Goal: Transaction & Acquisition: Purchase product/service

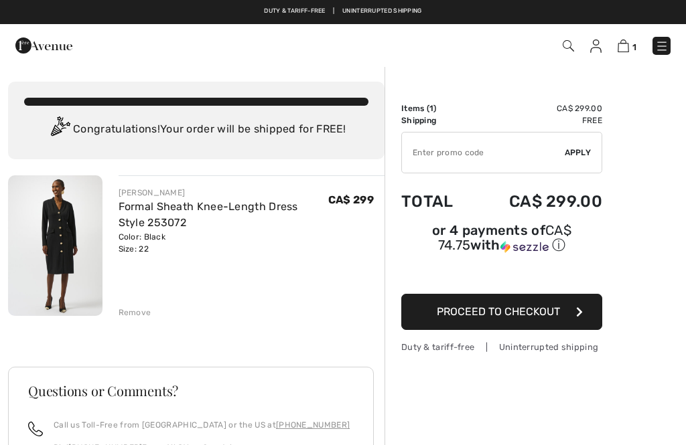
click at [473, 308] on span "Proceed to Checkout" at bounding box center [498, 311] width 123 height 13
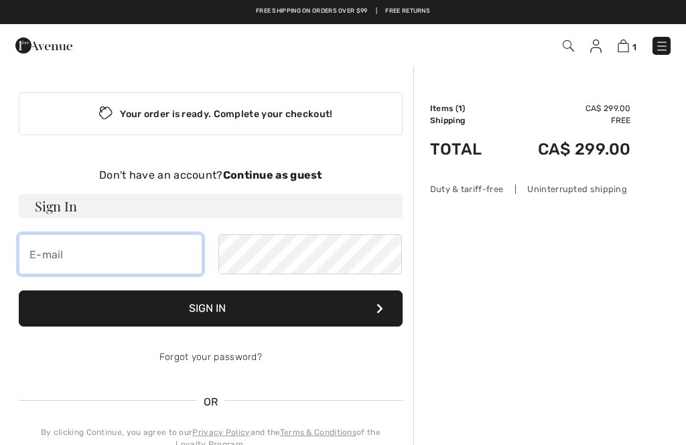
click at [55, 252] on input "email" at bounding box center [110, 254] width 183 height 40
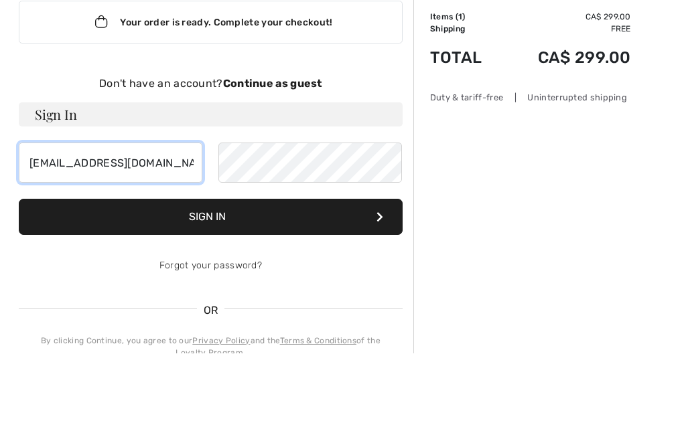
type input "hochsusie@gmail.com"
click at [257, 167] on div "Don't have an account? Continue as guest" at bounding box center [211, 175] width 384 height 16
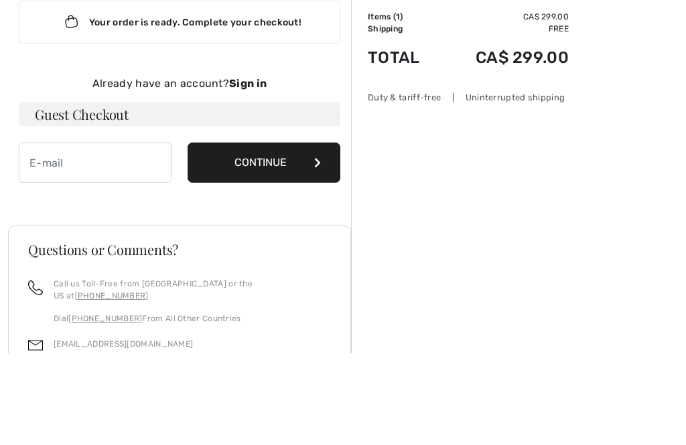
scroll to position [92, 0]
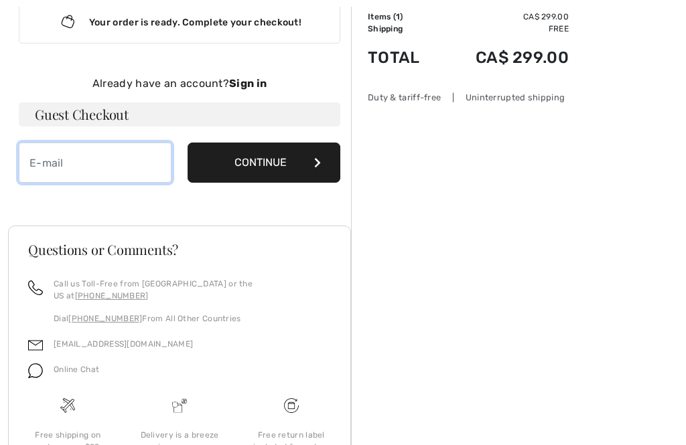
click at [46, 165] on input "email" at bounding box center [95, 163] width 153 height 40
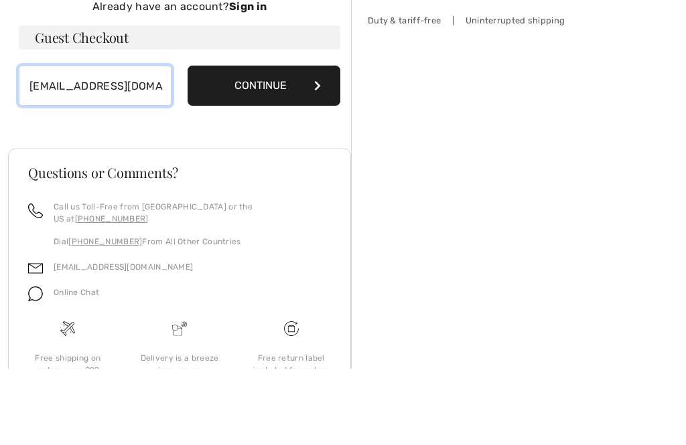
type input "hochmansusie@gmail.com"
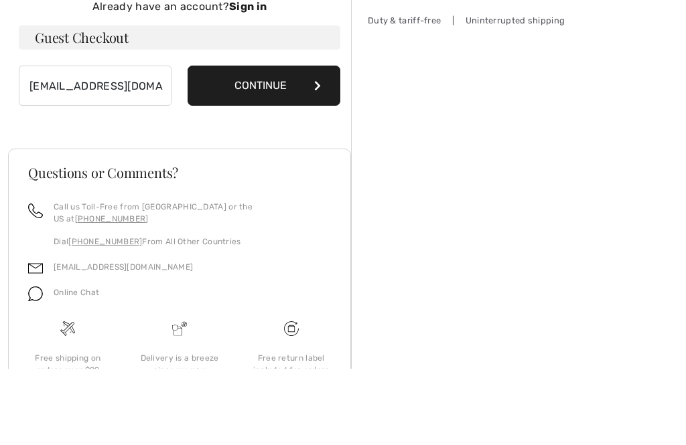
click at [277, 143] on button "Continue" at bounding box center [263, 163] width 153 height 40
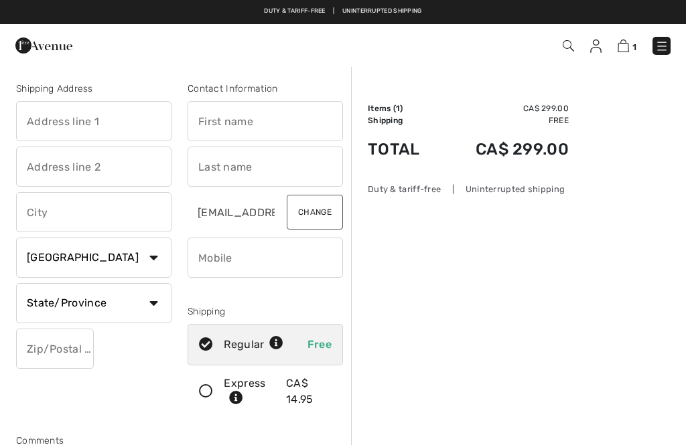
click at [43, 123] on input "text" at bounding box center [93, 121] width 155 height 40
type input "16 tw"
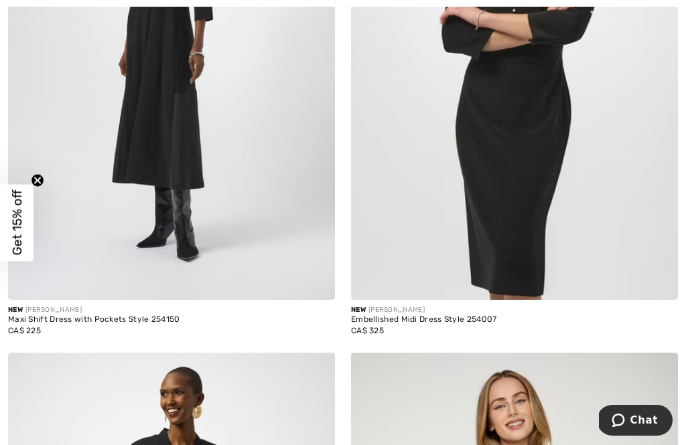
scroll to position [907, 0]
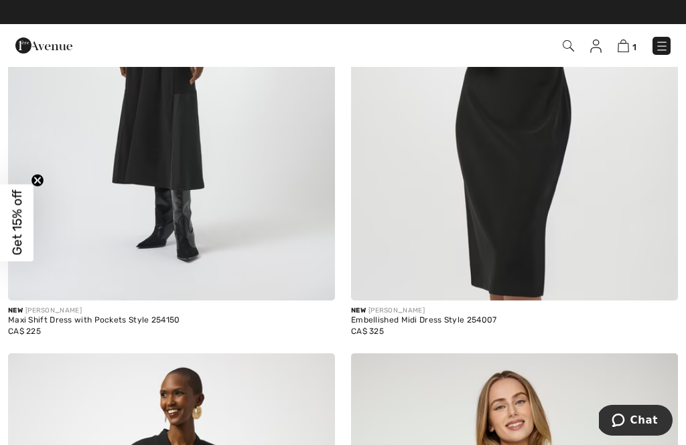
click at [392, 317] on div "Embellished Midi Dress Style 254007" at bounding box center [514, 320] width 327 height 9
click at [395, 321] on div "Embellished Midi Dress Style 254007" at bounding box center [514, 320] width 327 height 9
click at [515, 272] on img at bounding box center [514, 56] width 327 height 490
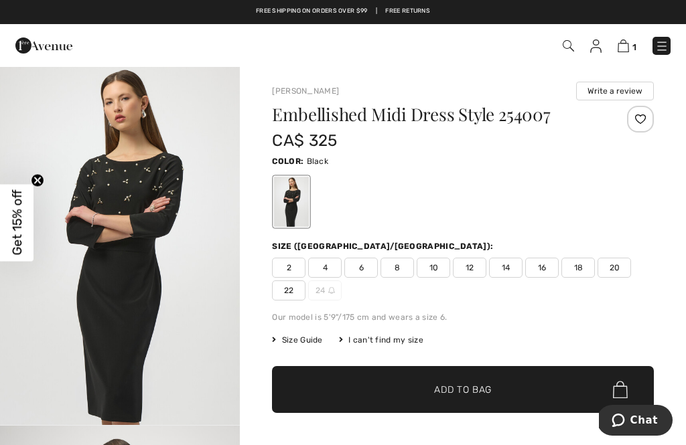
click at [292, 290] on span "22" at bounding box center [288, 291] width 33 height 20
click at [449, 386] on span "Add to Bag" at bounding box center [463, 390] width 58 height 14
click at [624, 48] on img at bounding box center [621, 46] width 11 height 13
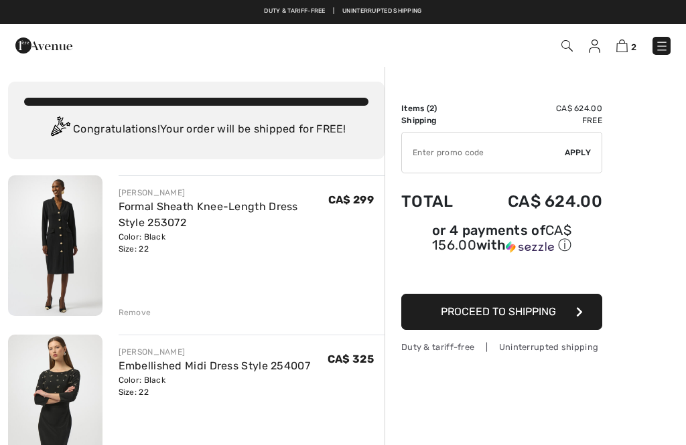
click at [481, 310] on span "Proceed to Shipping" at bounding box center [498, 311] width 115 height 13
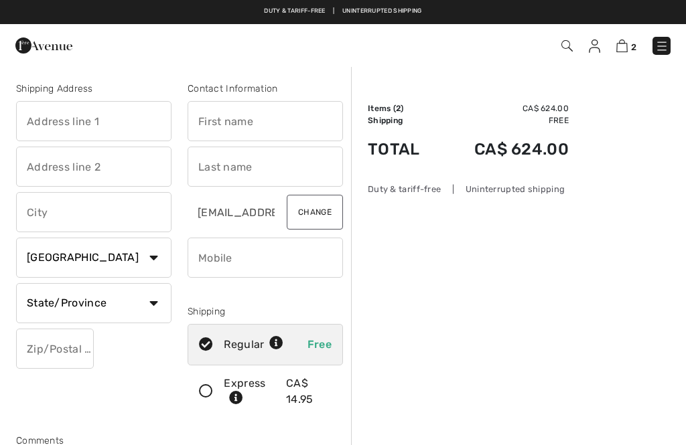
click at [33, 117] on input "text" at bounding box center [93, 121] width 155 height 40
type input "16 twin circle ct"
click at [210, 121] on input "text" at bounding box center [264, 121] width 155 height 40
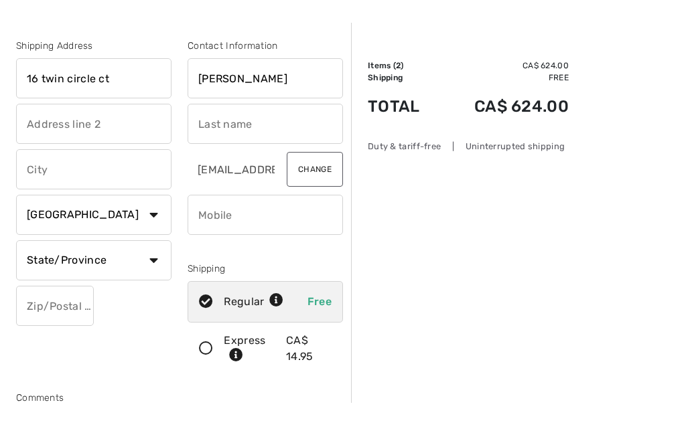
type input "[PERSON_NAME]"
click at [210, 147] on input "text" at bounding box center [264, 167] width 155 height 40
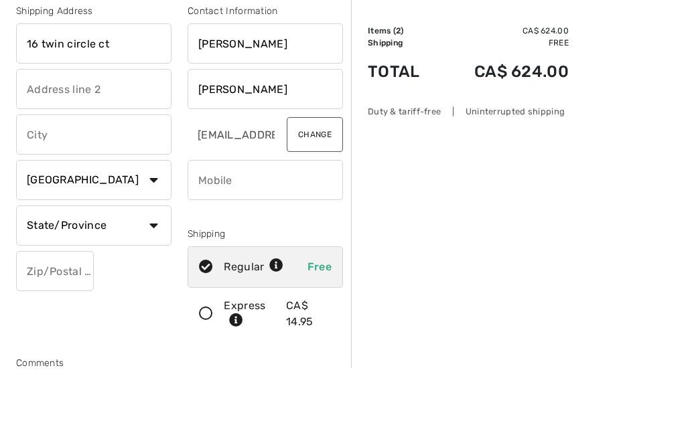
type input "[PERSON_NAME]"
click at [44, 192] on input "text" at bounding box center [93, 212] width 155 height 40
type input "[GEOGRAPHIC_DATA]"
click at [216, 238] on input "phone" at bounding box center [264, 258] width 155 height 40
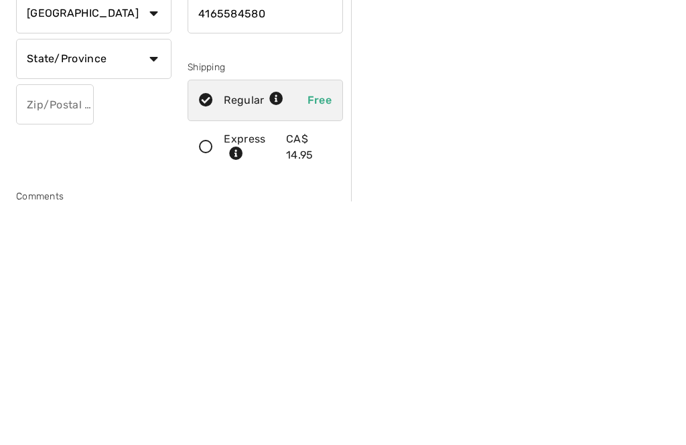
type input "4165584580"
click at [323, 338] on span "Free" at bounding box center [319, 344] width 24 height 13
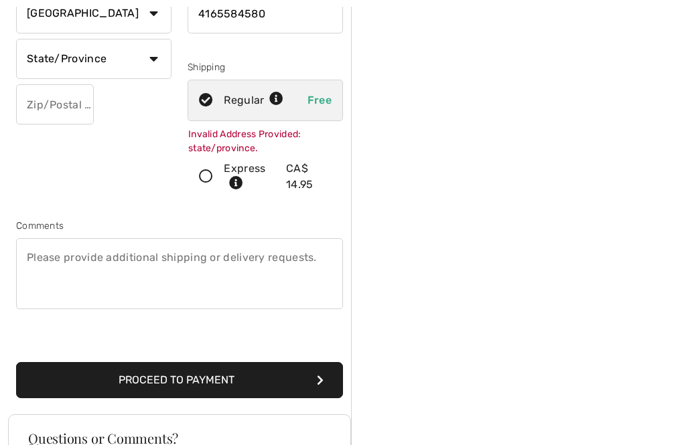
click at [206, 178] on icon at bounding box center [205, 177] width 35 height 14
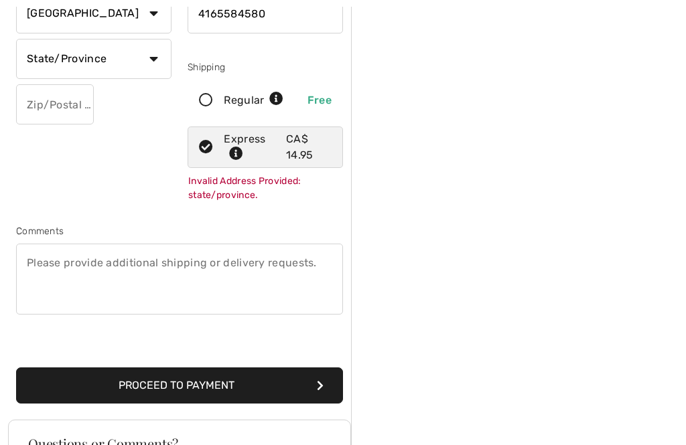
click at [211, 106] on icon at bounding box center [205, 101] width 35 height 14
radio input "true"
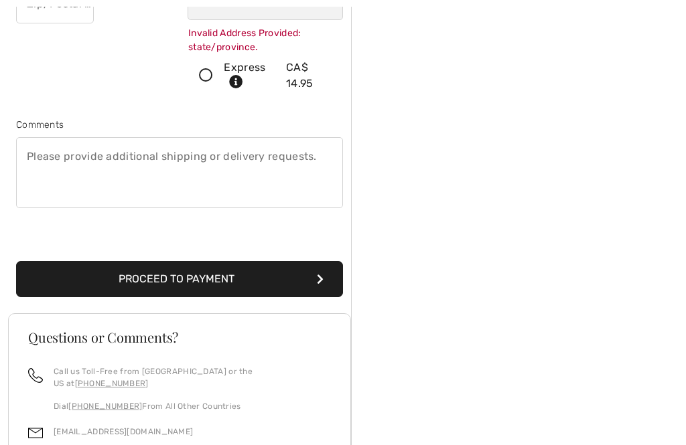
click at [332, 277] on button "Proceed to Payment" at bounding box center [179, 279] width 327 height 36
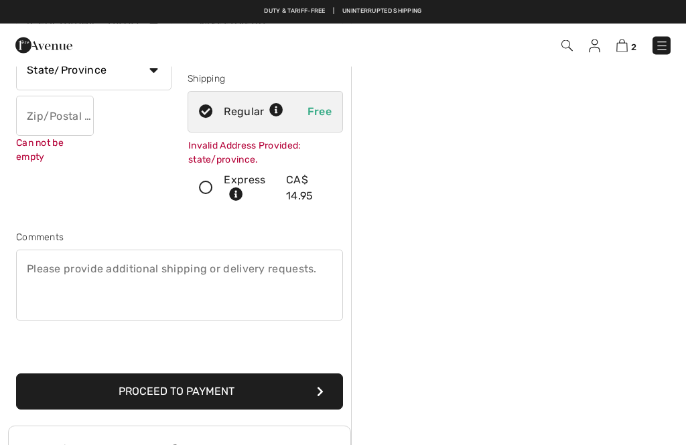
scroll to position [232, 0]
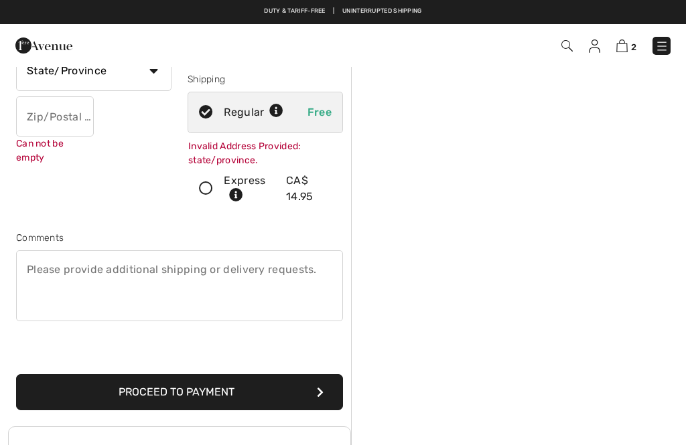
click at [315, 392] on button "Proceed to Payment" at bounding box center [179, 392] width 327 height 36
click at [323, 392] on button "Proceed to Payment" at bounding box center [179, 392] width 327 height 36
click at [167, 394] on button "Proceed to Payment" at bounding box center [179, 392] width 327 height 36
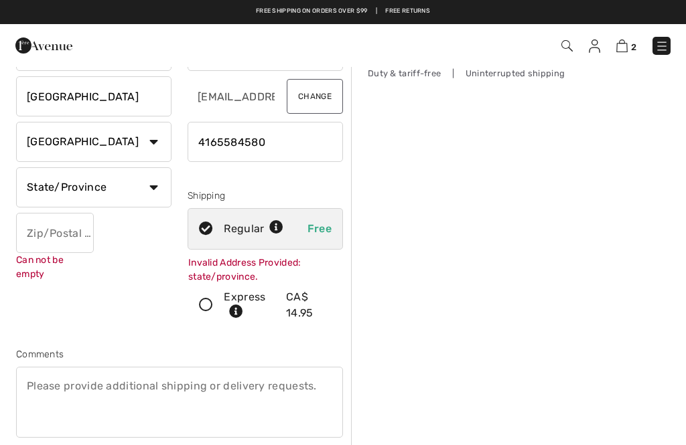
scroll to position [115, 0]
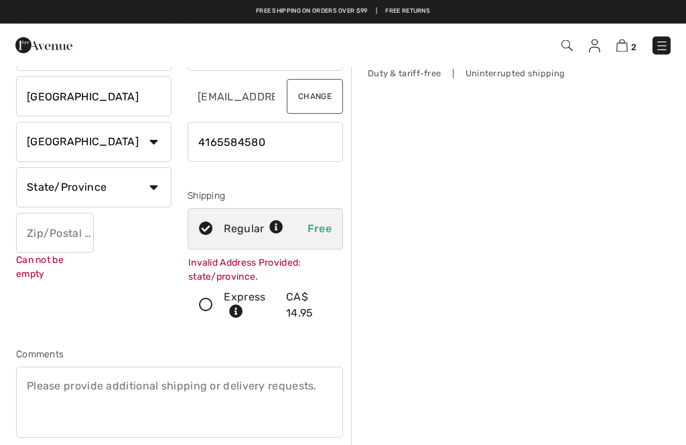
click at [157, 186] on select "State/Province Alberta British Columbia Manitoba New Brunswick Newfoundland and…" at bounding box center [93, 188] width 155 height 40
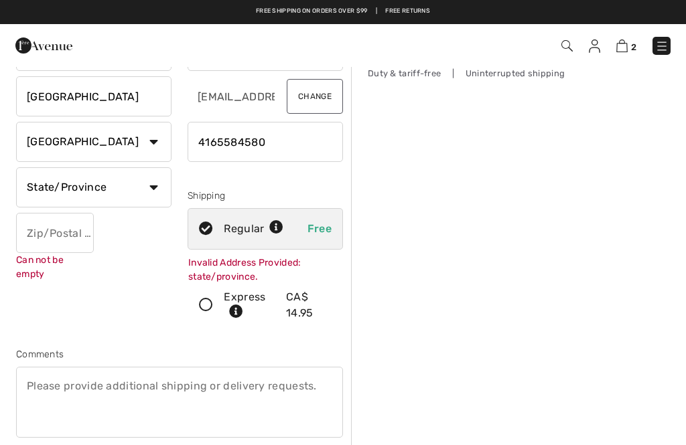
select select "ON"
click at [43, 227] on input "text" at bounding box center [55, 233] width 78 height 40
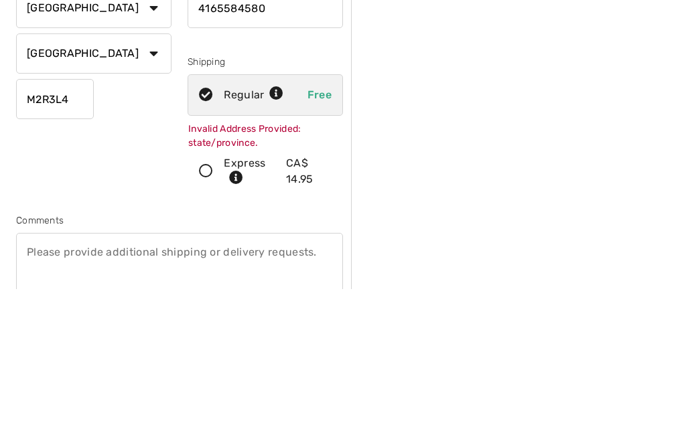
scroll to position [0, 0]
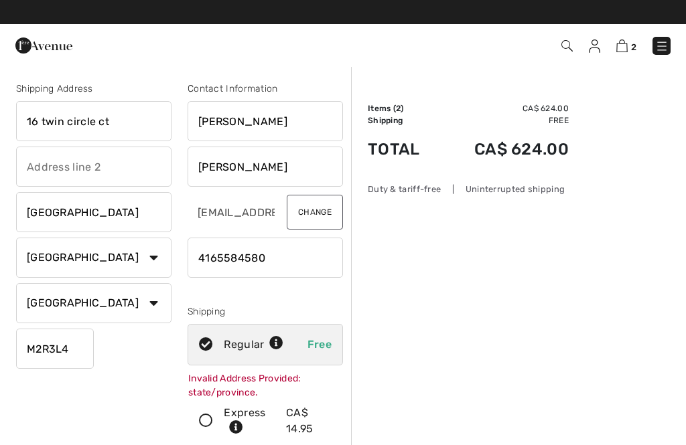
type input "M2R3L4"
click at [625, 40] on img at bounding box center [621, 46] width 11 height 13
